Goal: Task Accomplishment & Management: Complete application form

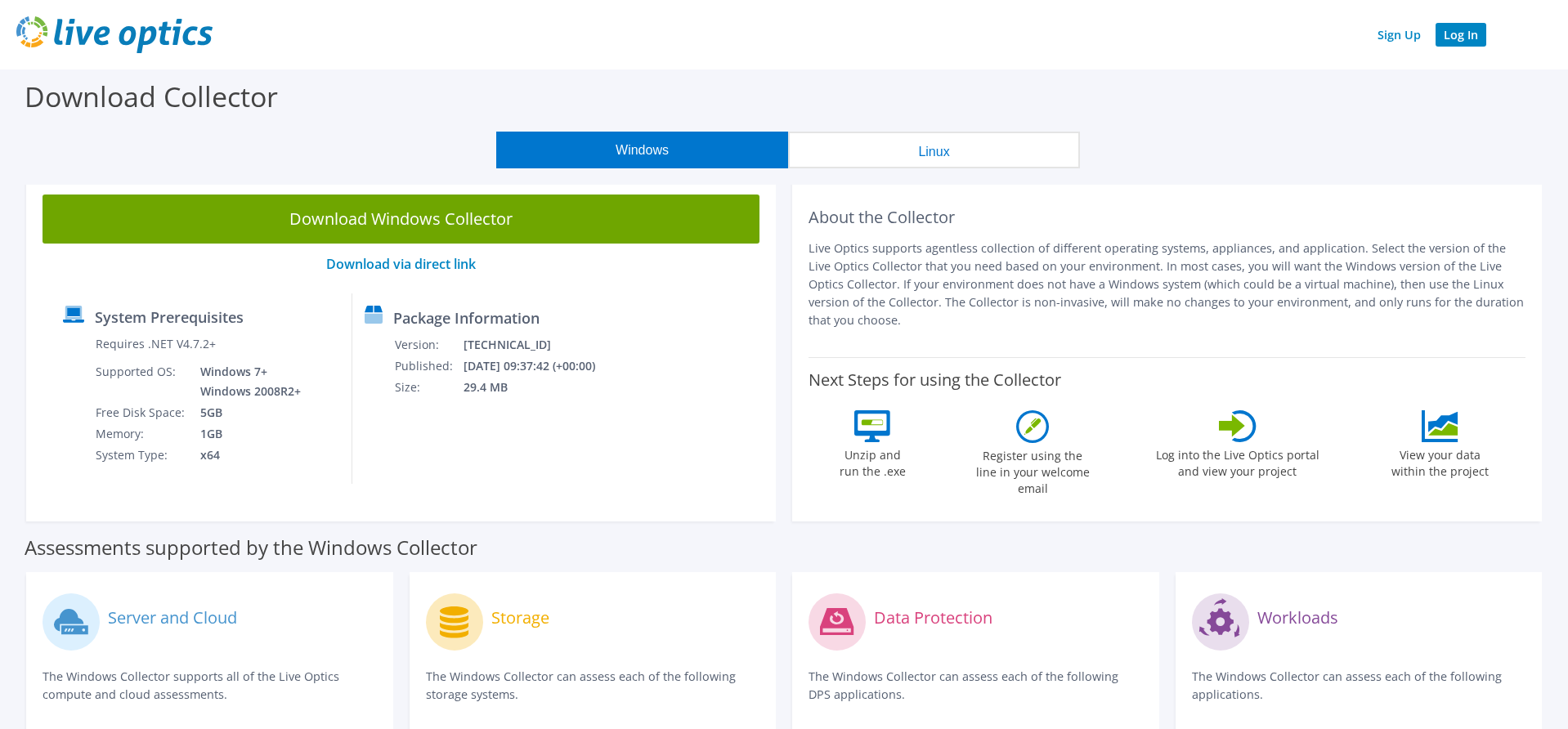
click at [1461, 32] on link "Log In" at bounding box center [1461, 35] width 51 height 24
click at [1392, 38] on link "Sign Up" at bounding box center [1400, 35] width 60 height 24
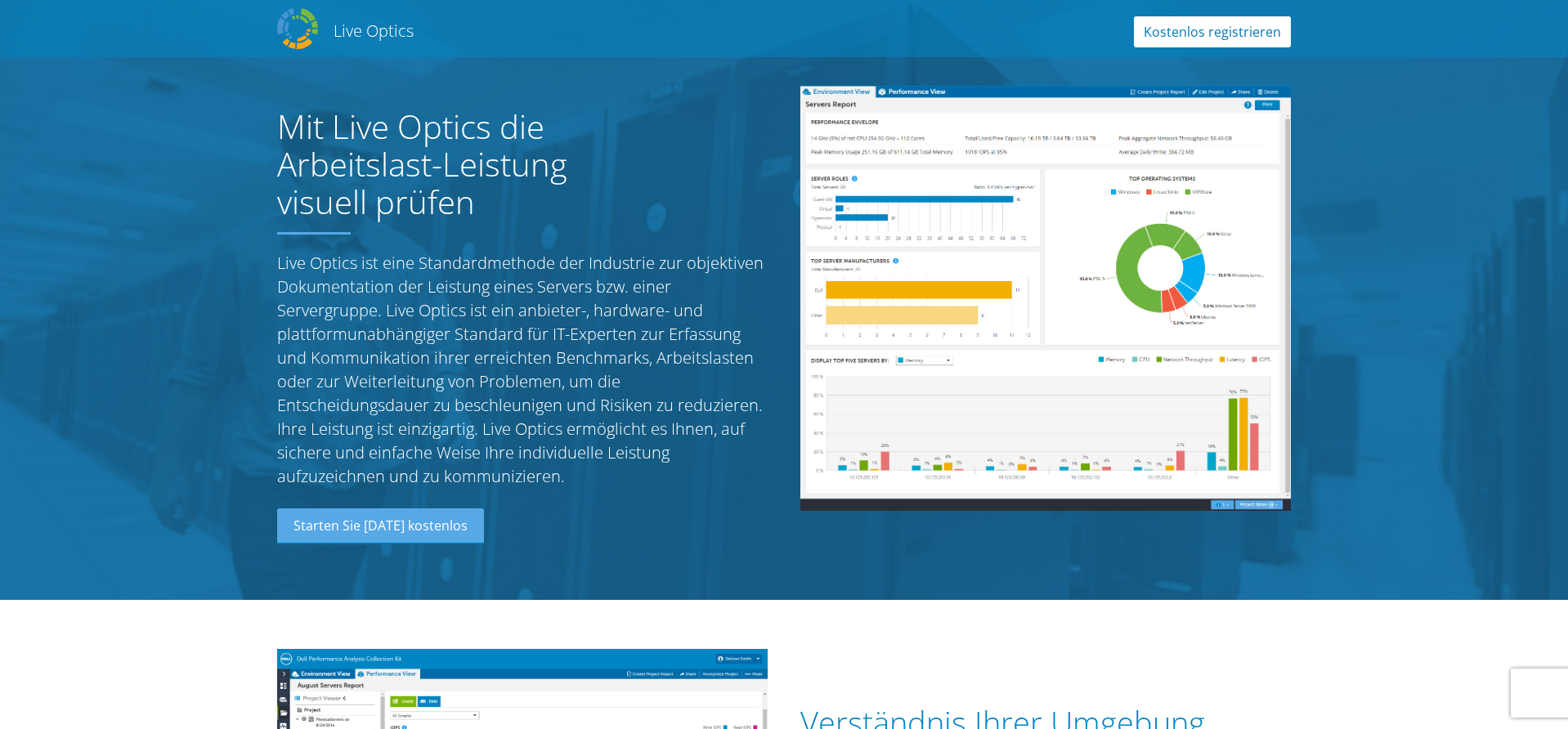
click at [1204, 33] on link "Kostenlos registrieren" at bounding box center [1212, 32] width 157 height 31
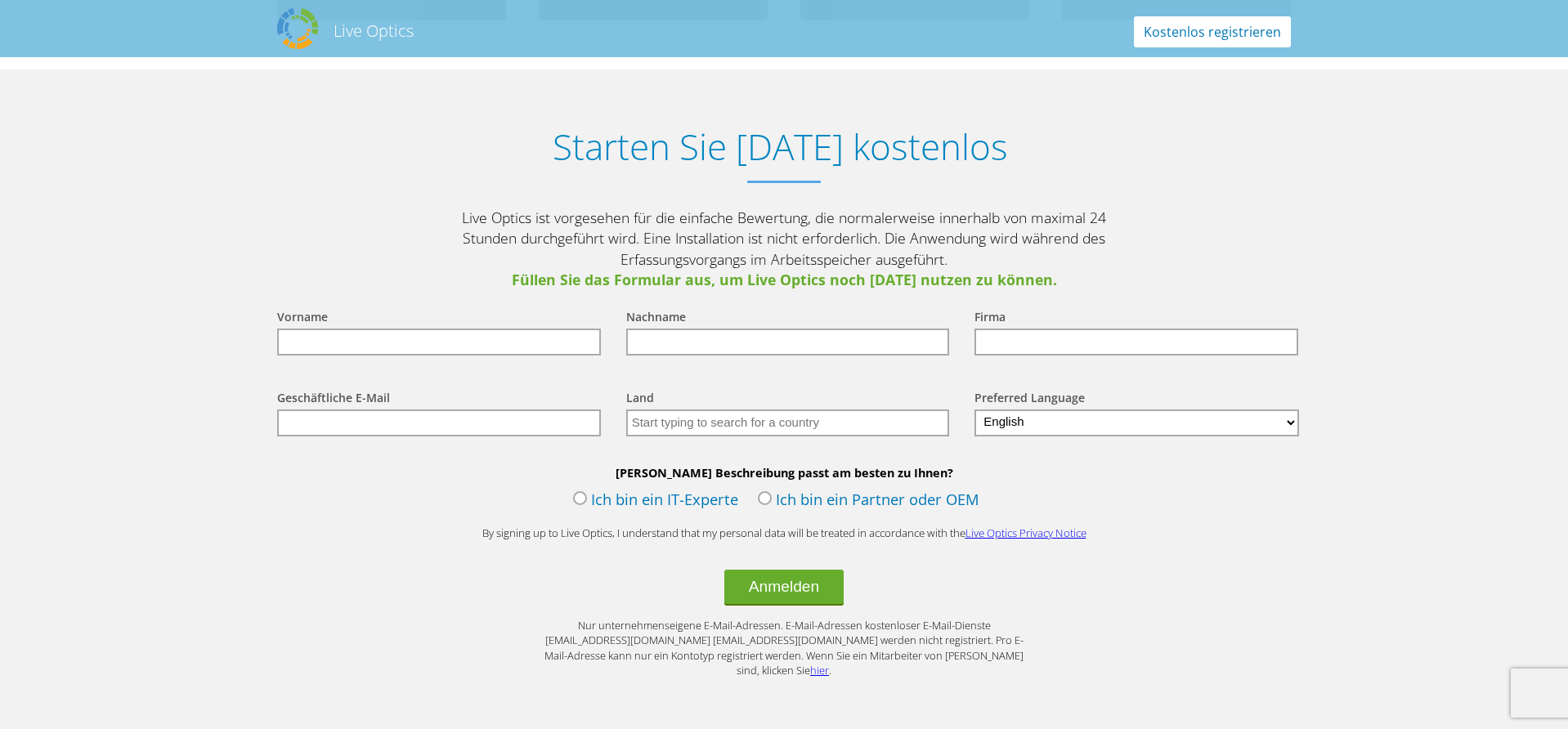
scroll to position [1844, 0]
